Goal: Check status: Check status

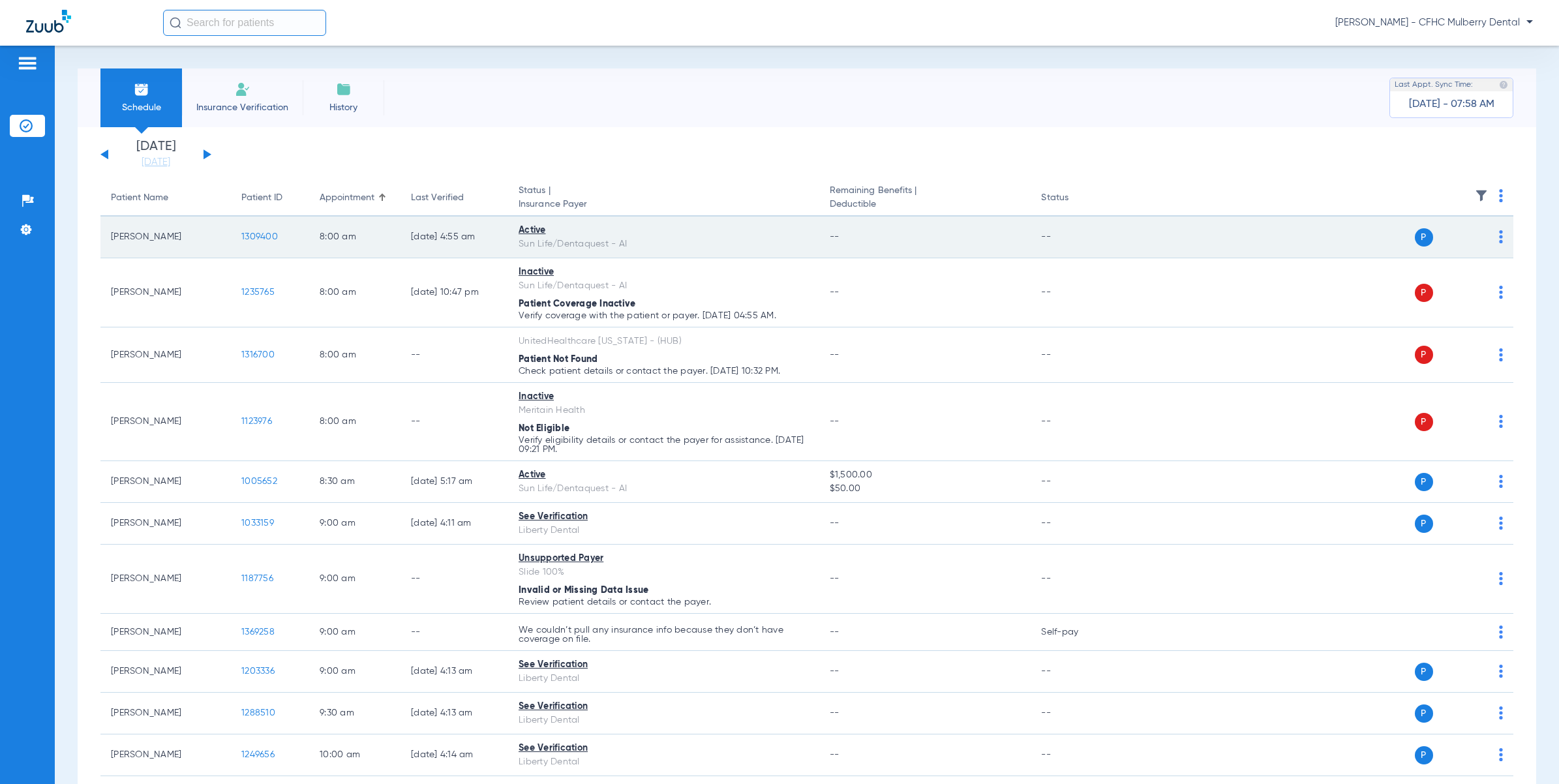
click at [265, 233] on span "1309400" at bounding box center [259, 236] width 36 height 10
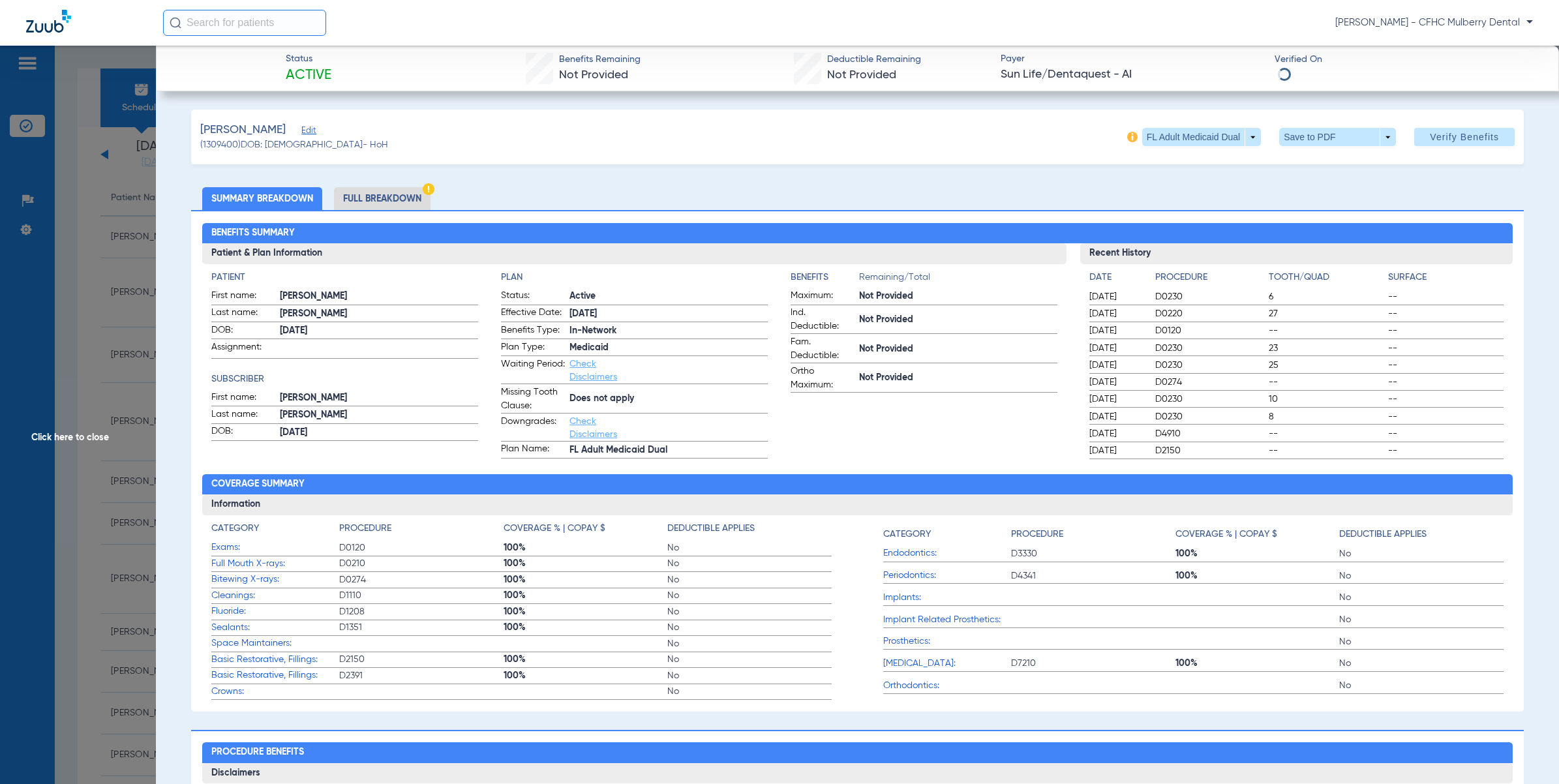
drag, startPoint x: 751, startPoint y: 375, endPoint x: 750, endPoint y: 360, distance: 15.0
drag, startPoint x: 68, startPoint y: 326, endPoint x: 86, endPoint y: 340, distance: 22.8
click at [68, 326] on span "Click here to close" at bounding box center [78, 437] width 156 height 784
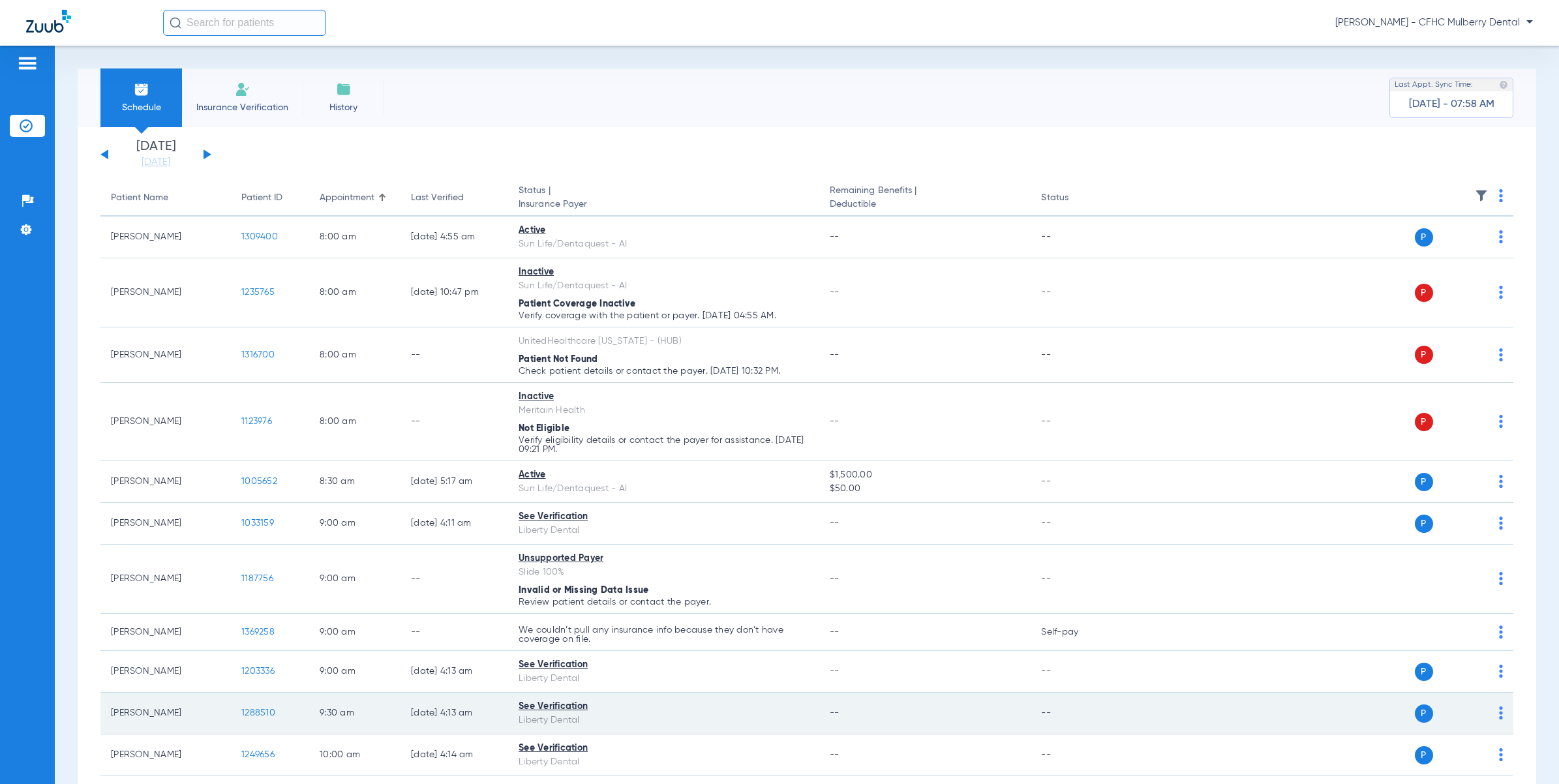
click at [268, 709] on span "1288510" at bounding box center [257, 712] width 34 height 10
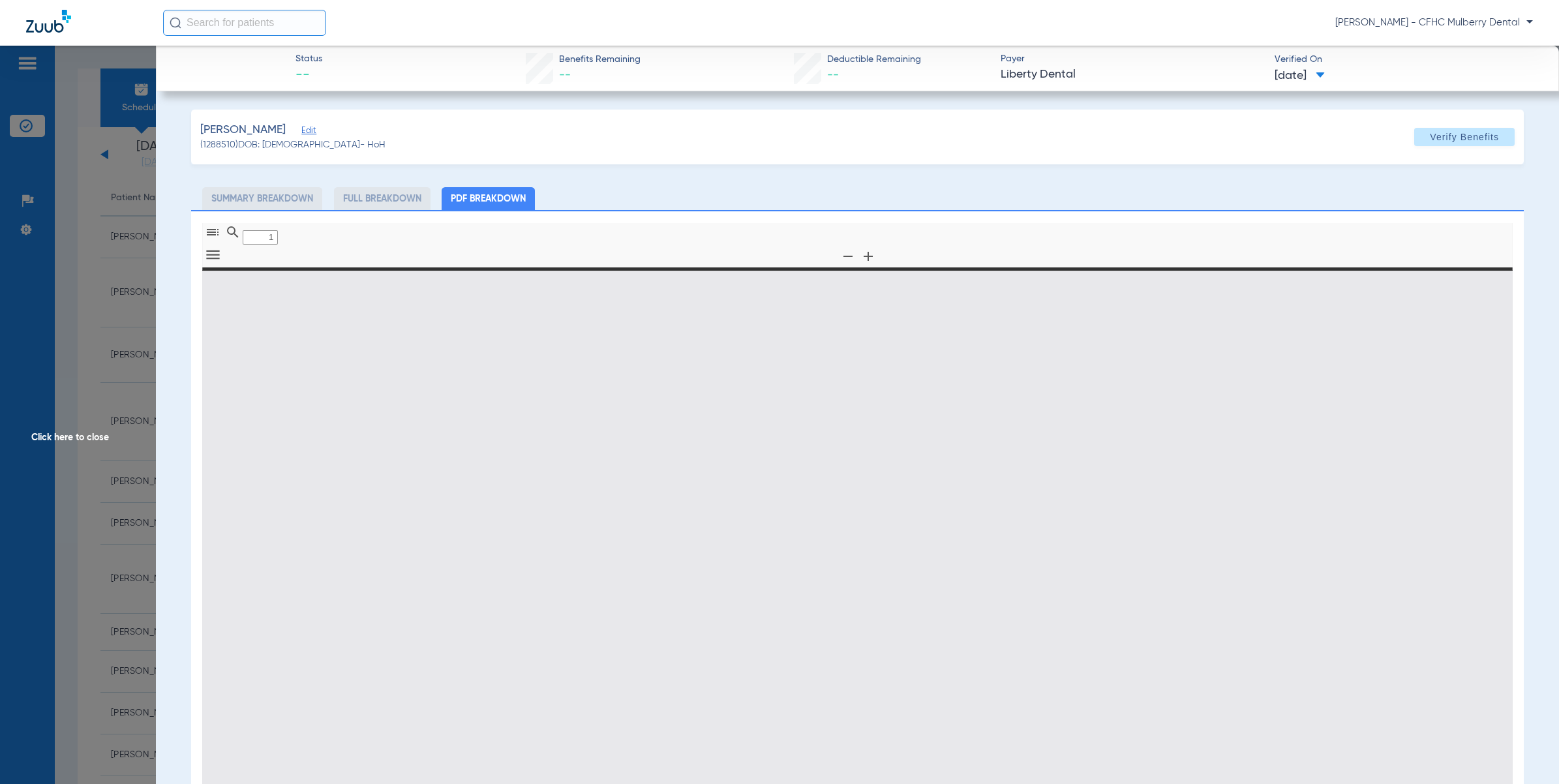
type input "0"
select select "page-width"
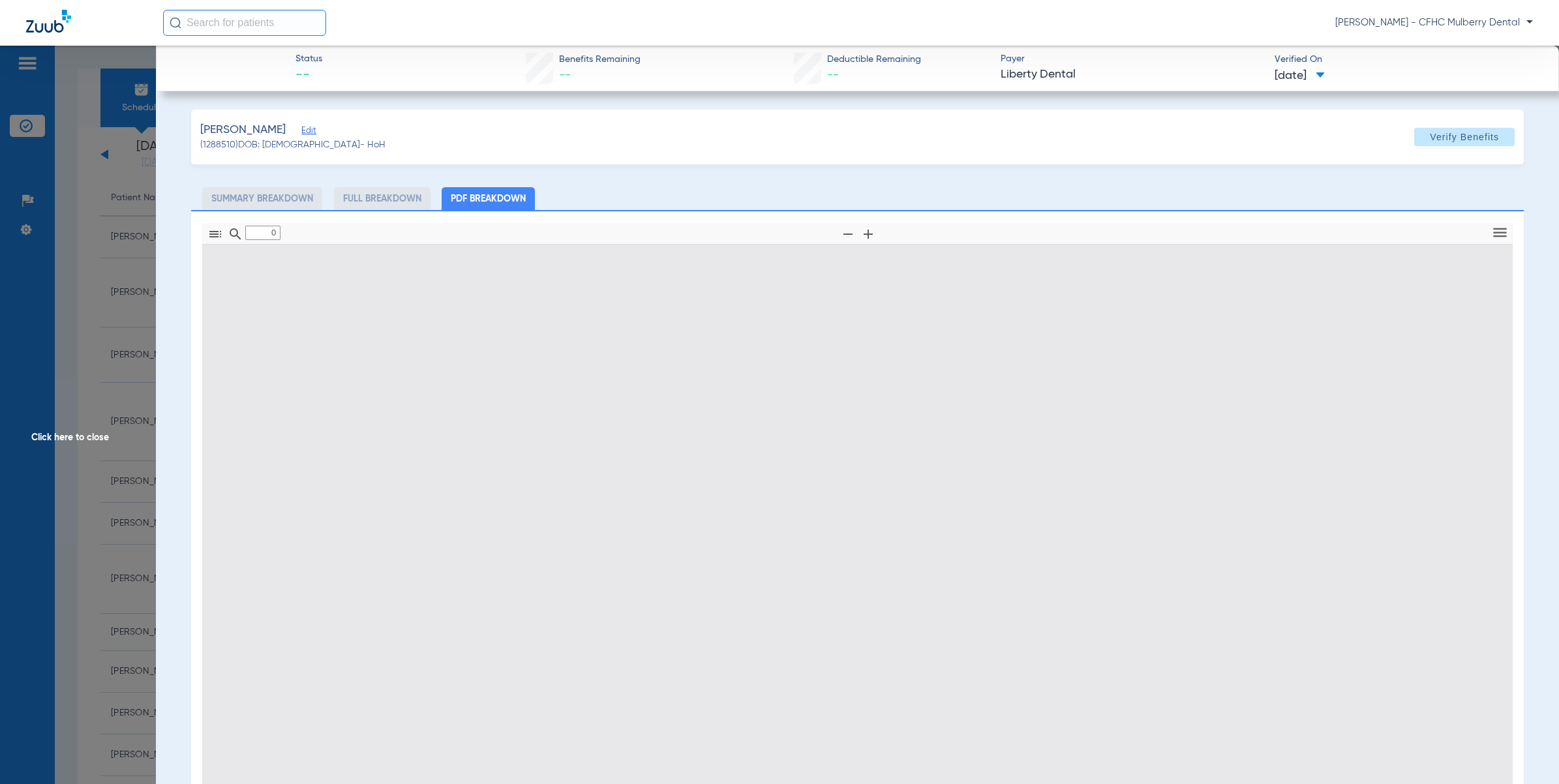
type input "1"
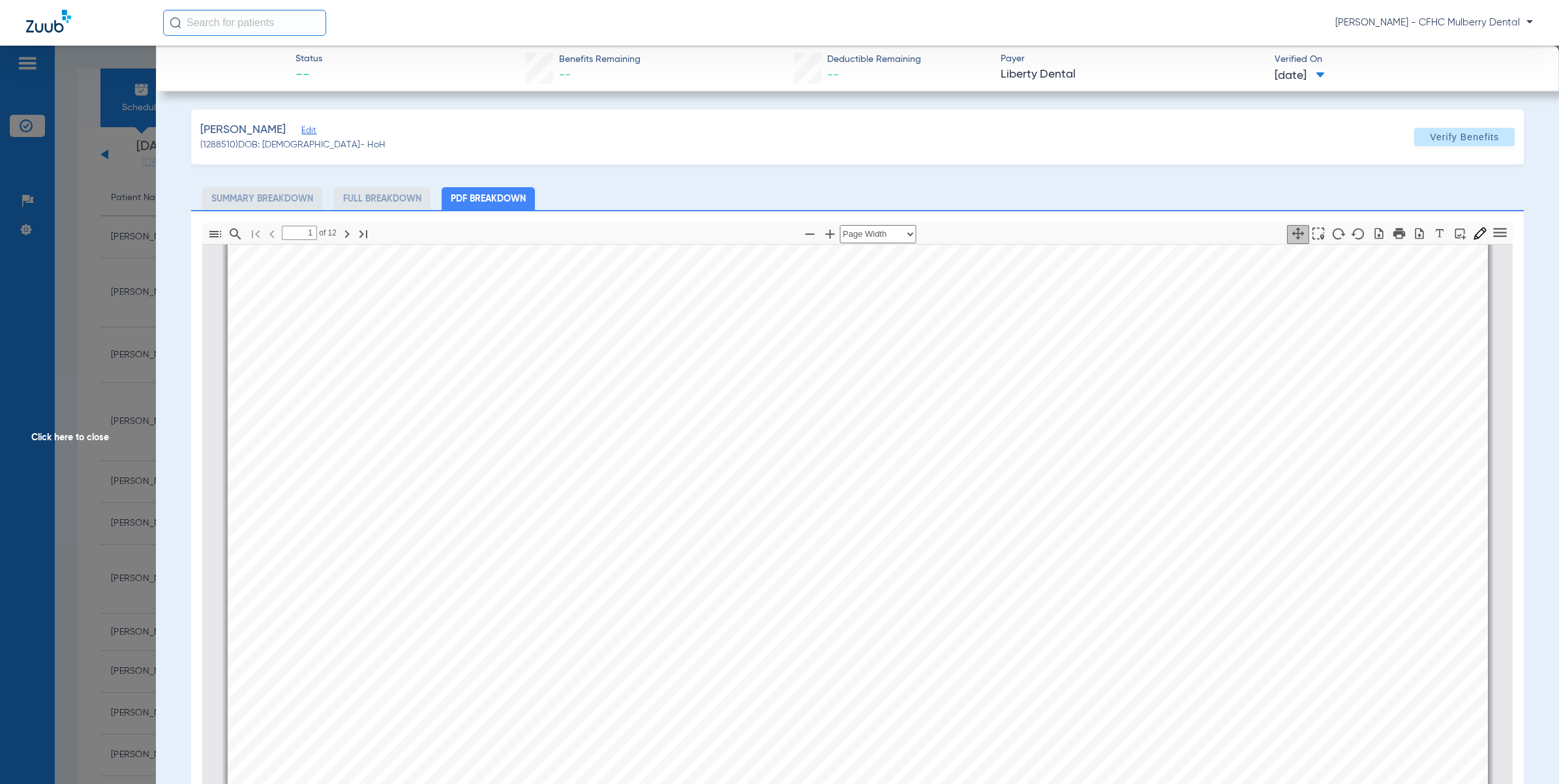
scroll to position [88, 0]
click at [89, 357] on span "Click here to close" at bounding box center [78, 437] width 156 height 784
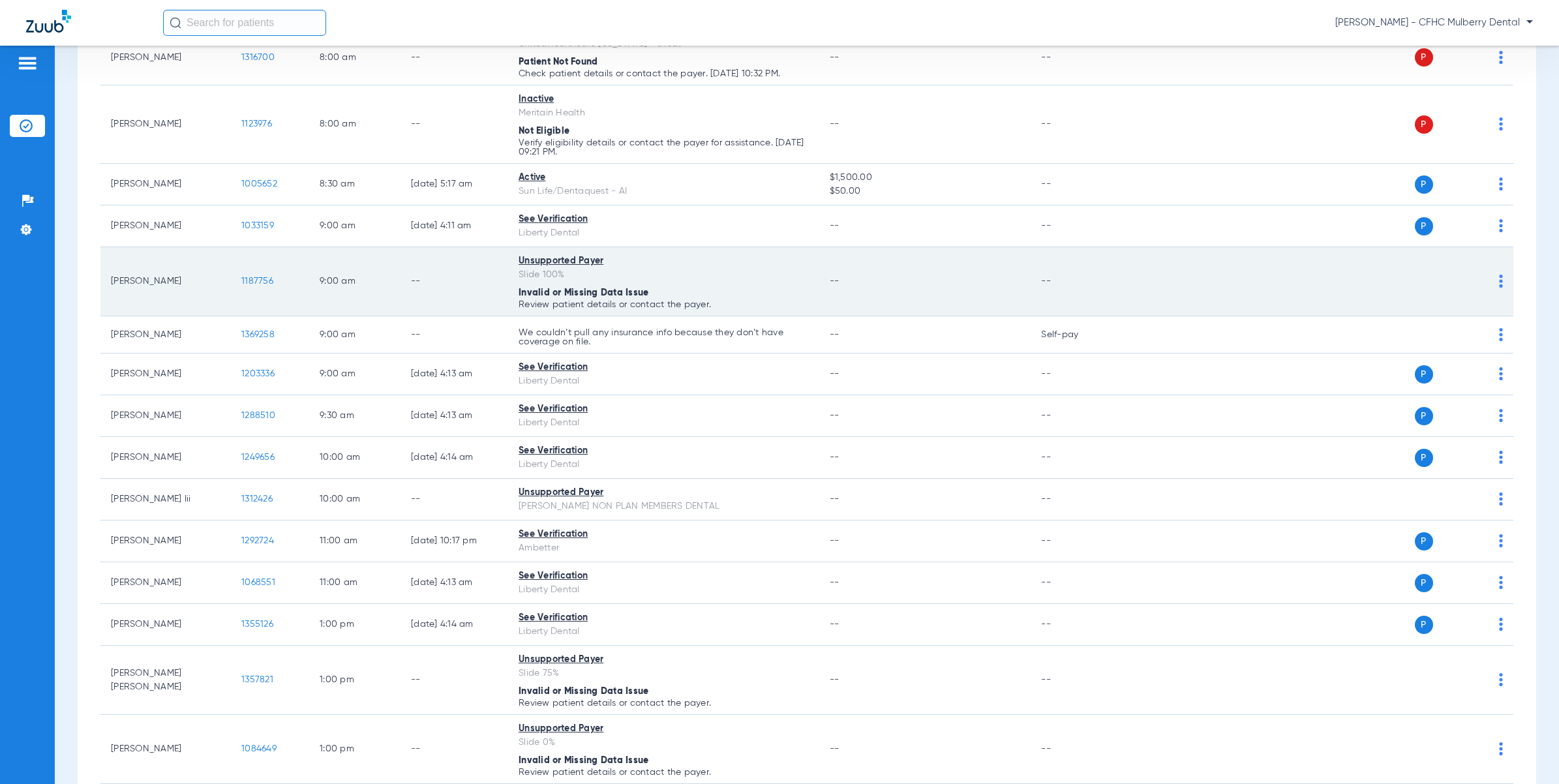
scroll to position [326, 0]
